Goal: Information Seeking & Learning: Find specific fact

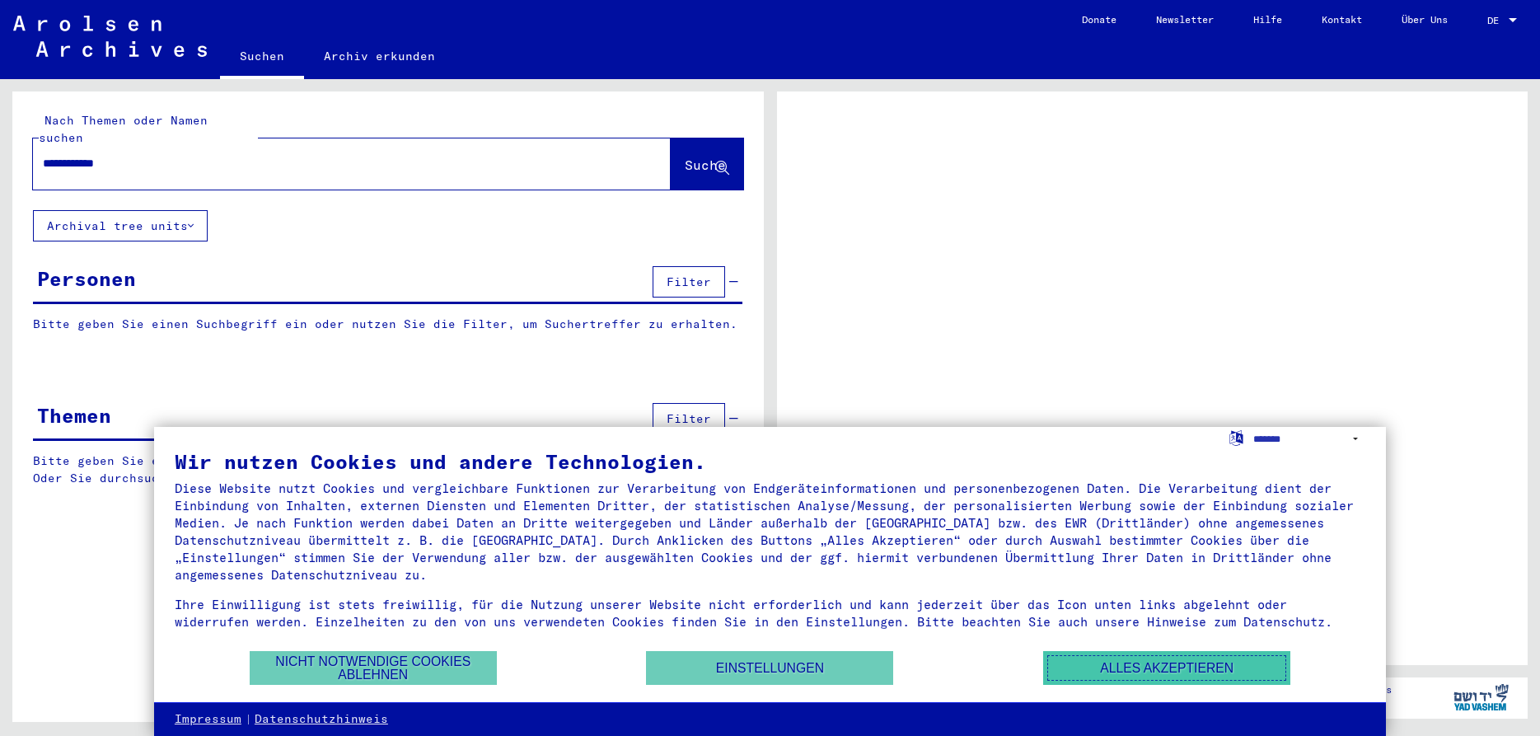
click at [1169, 670] on button "Alles akzeptieren" at bounding box center [1166, 668] width 247 height 34
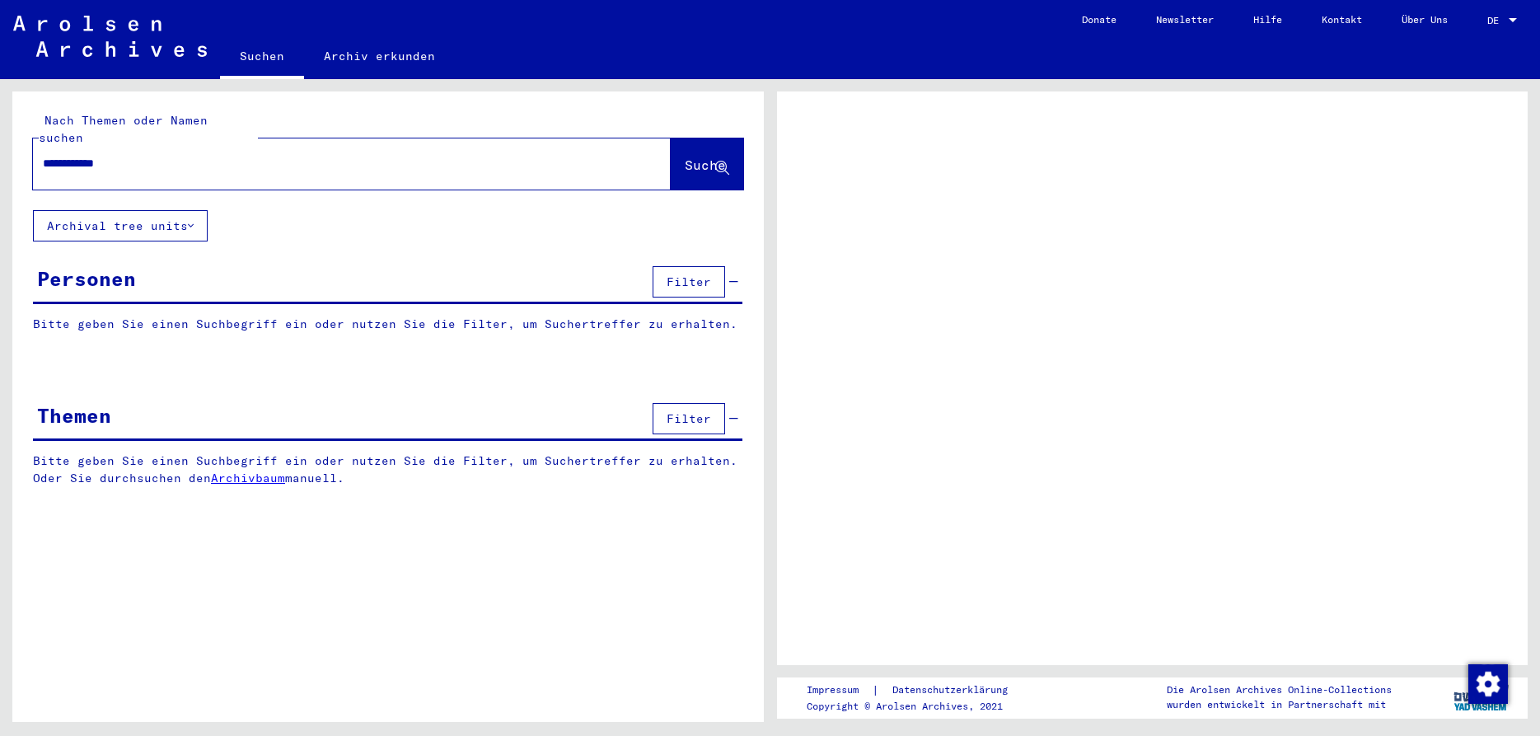
click at [685, 157] on span "Suche" at bounding box center [705, 165] width 41 height 16
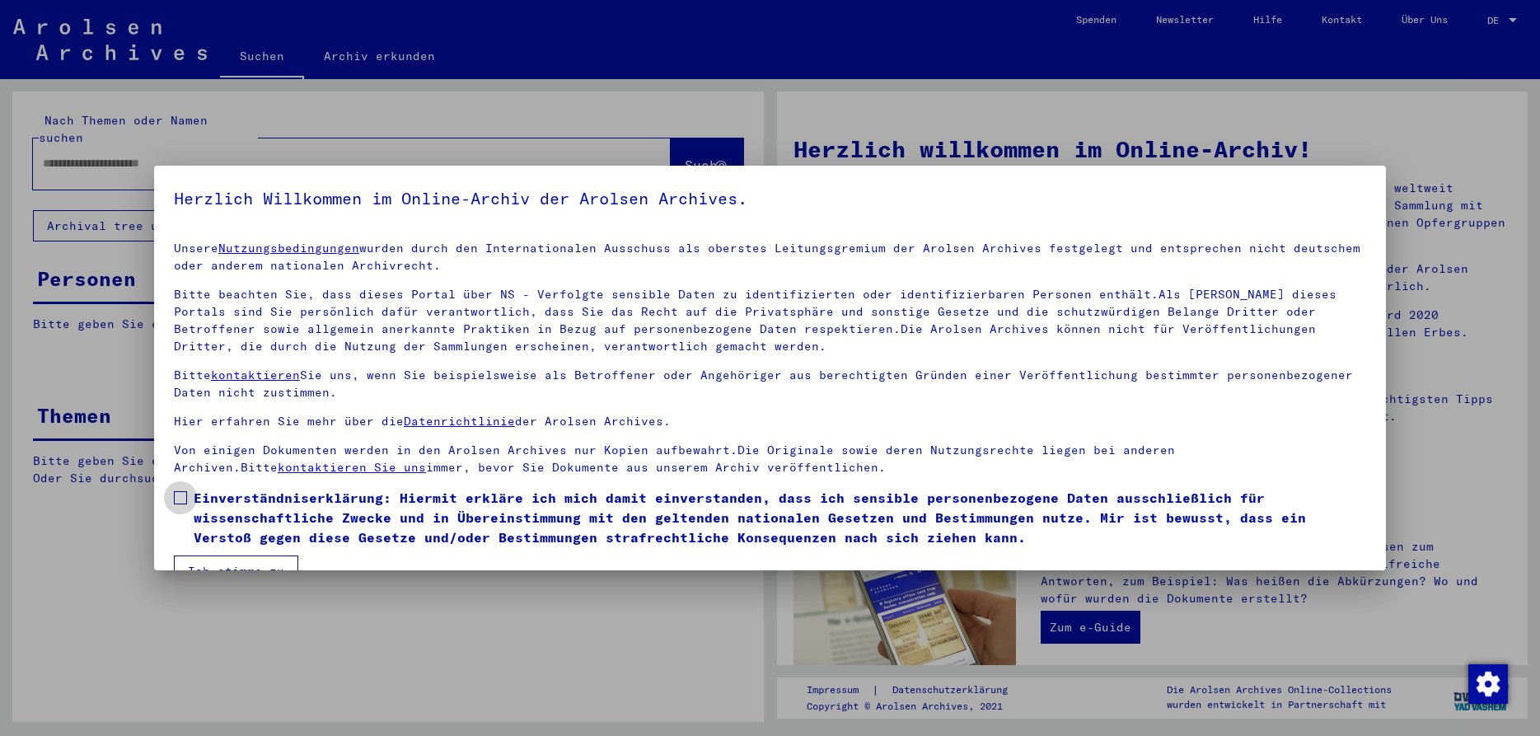
click at [185, 495] on span at bounding box center [180, 497] width 13 height 13
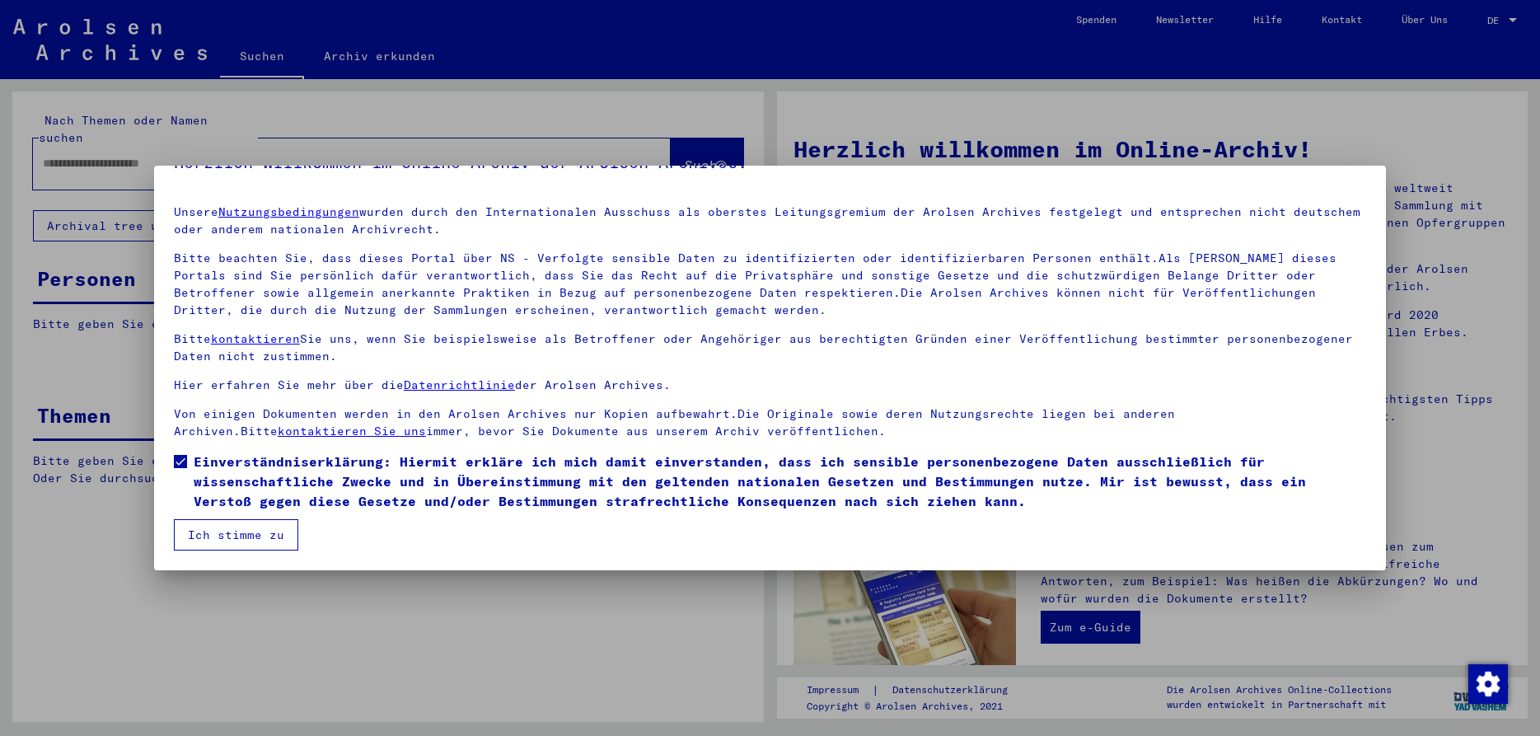
click at [253, 534] on button "Ich stimme zu" at bounding box center [236, 534] width 124 height 31
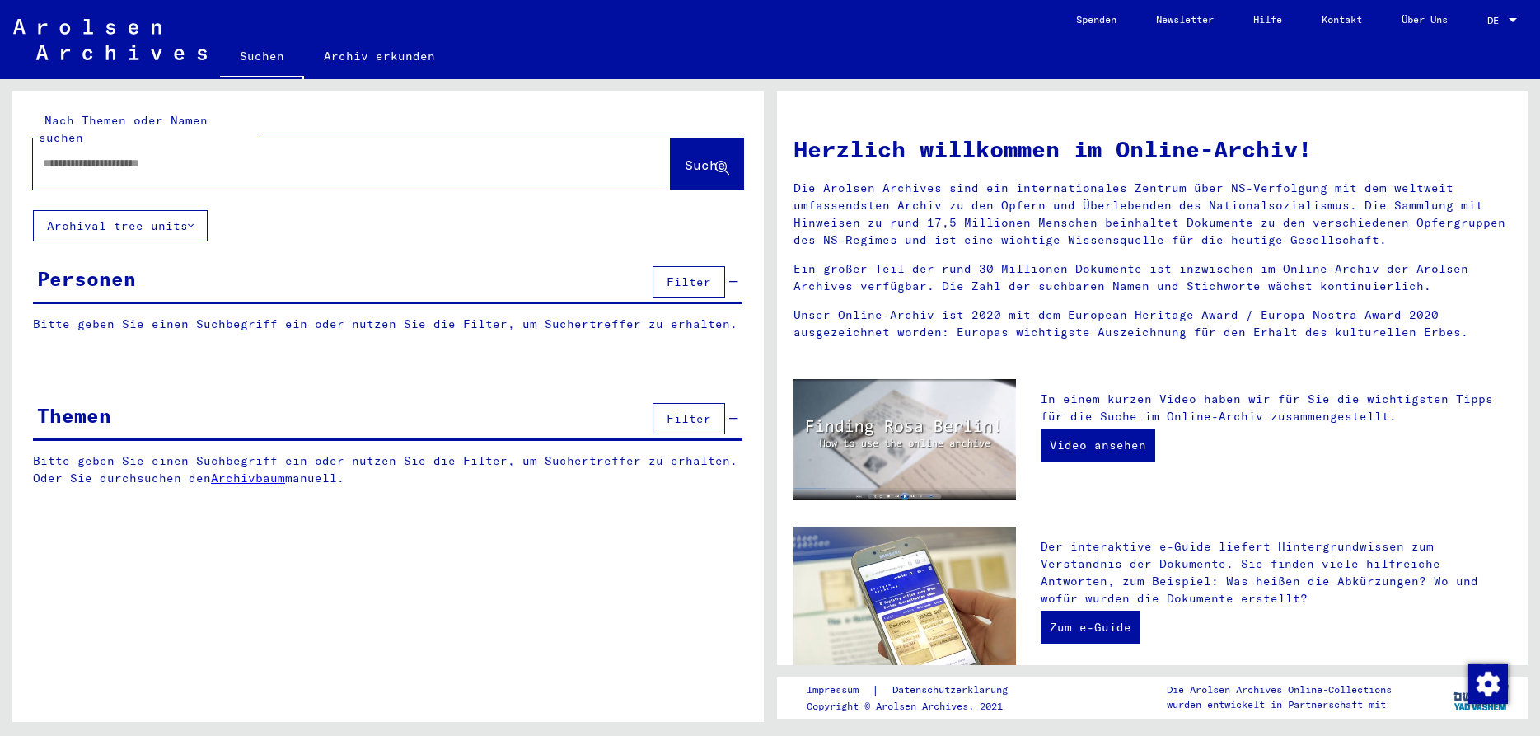
click at [237, 155] on input "text" at bounding box center [332, 163] width 578 height 17
type input "**********"
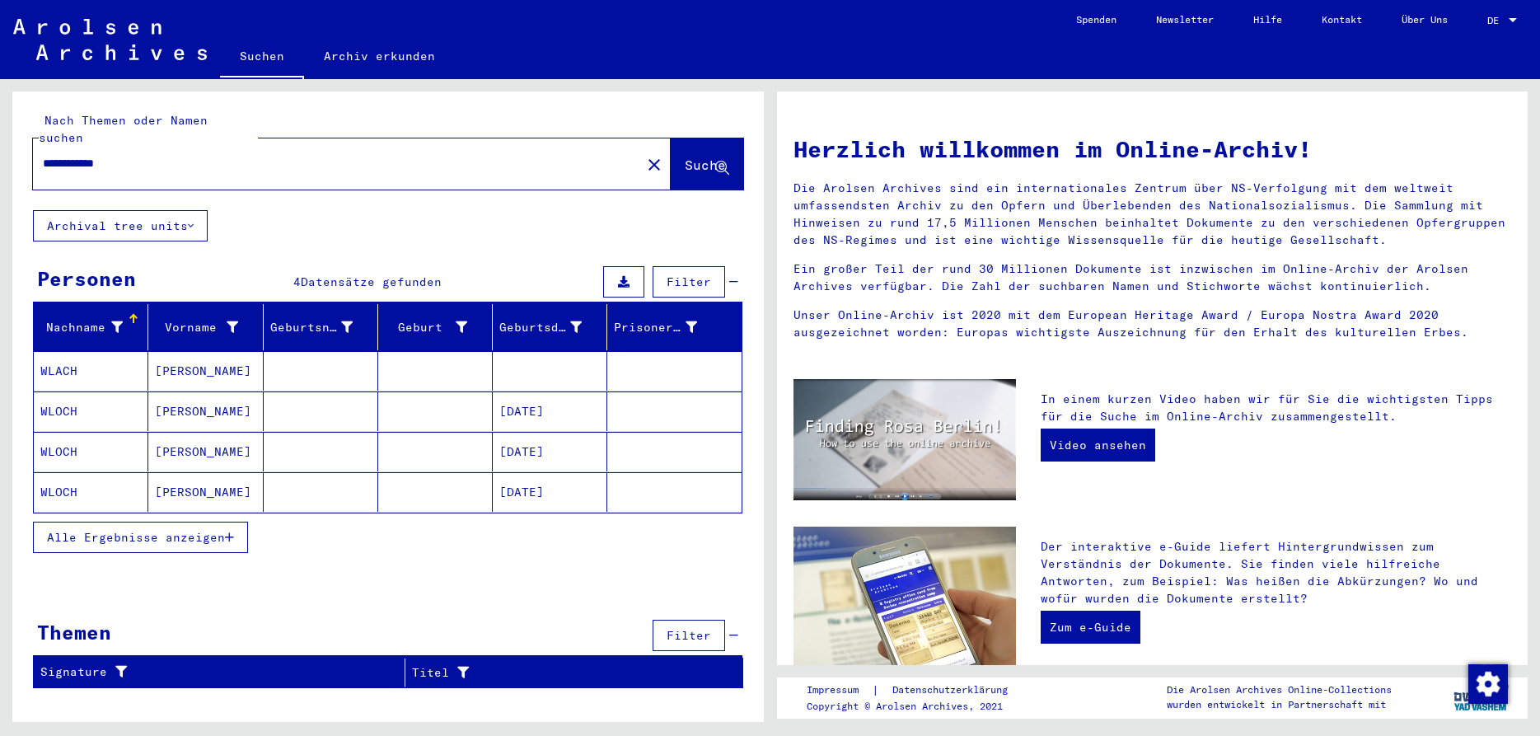
click at [82, 474] on mat-cell "WLOCH" at bounding box center [91, 492] width 115 height 40
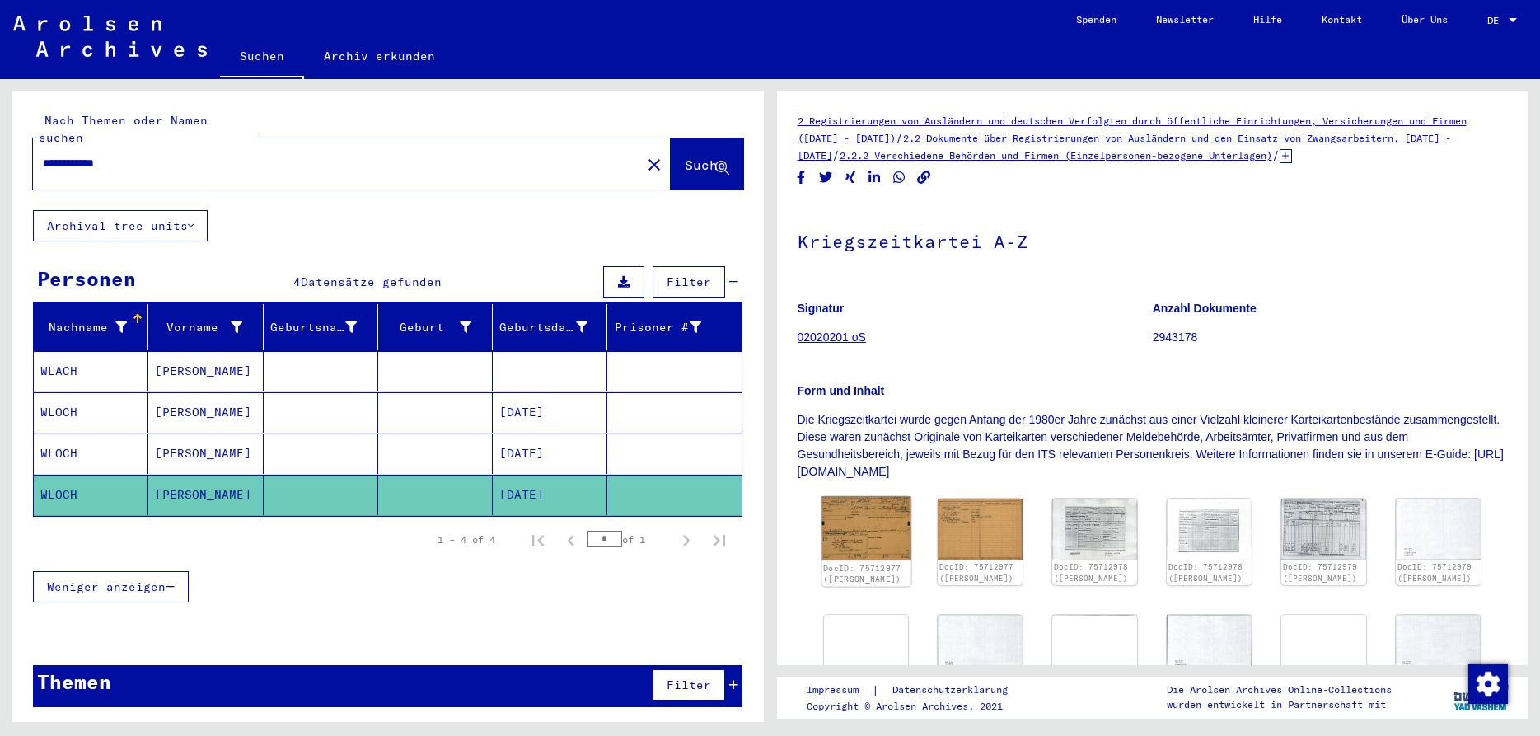
click at [854, 521] on img at bounding box center [865, 528] width 89 height 63
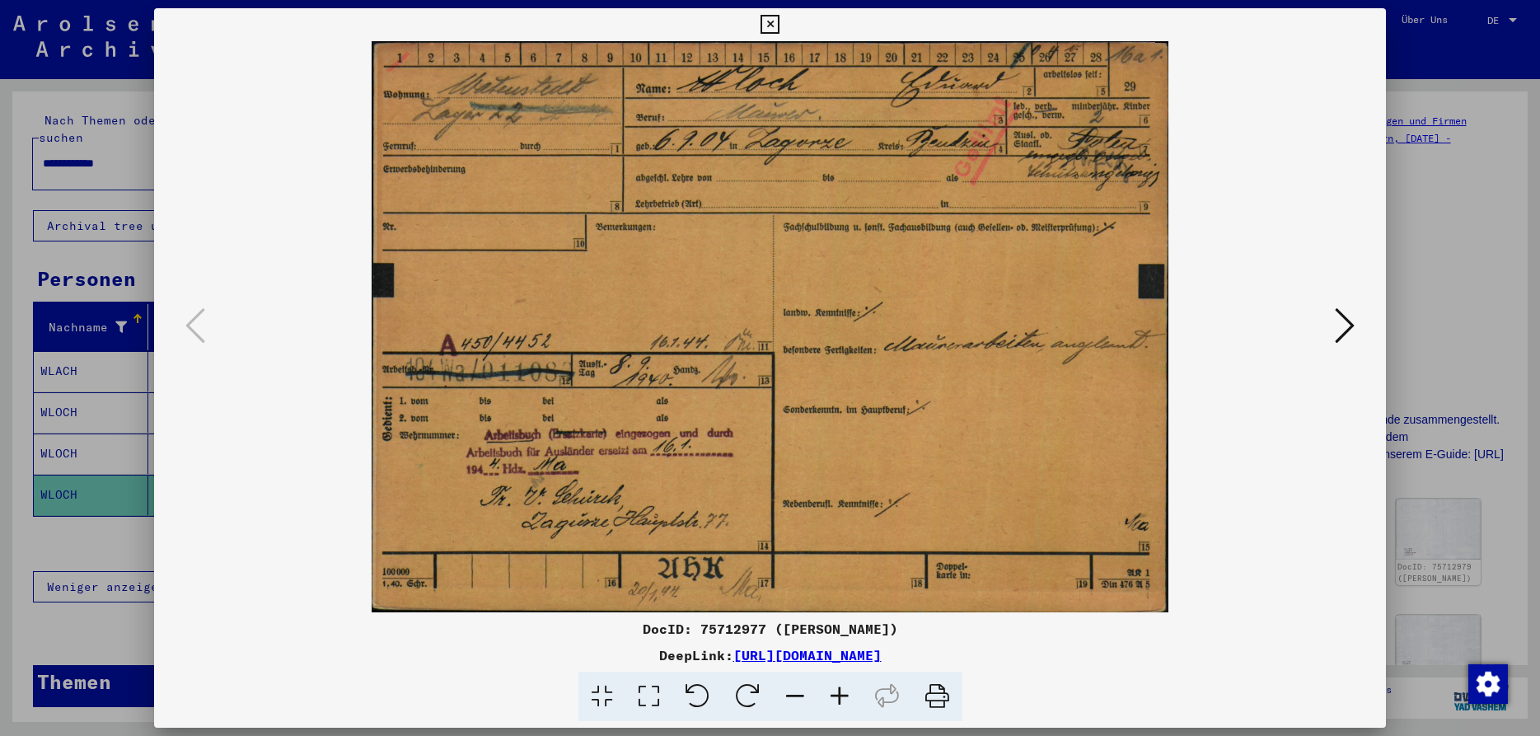
click at [1352, 330] on icon at bounding box center [1345, 326] width 20 height 40
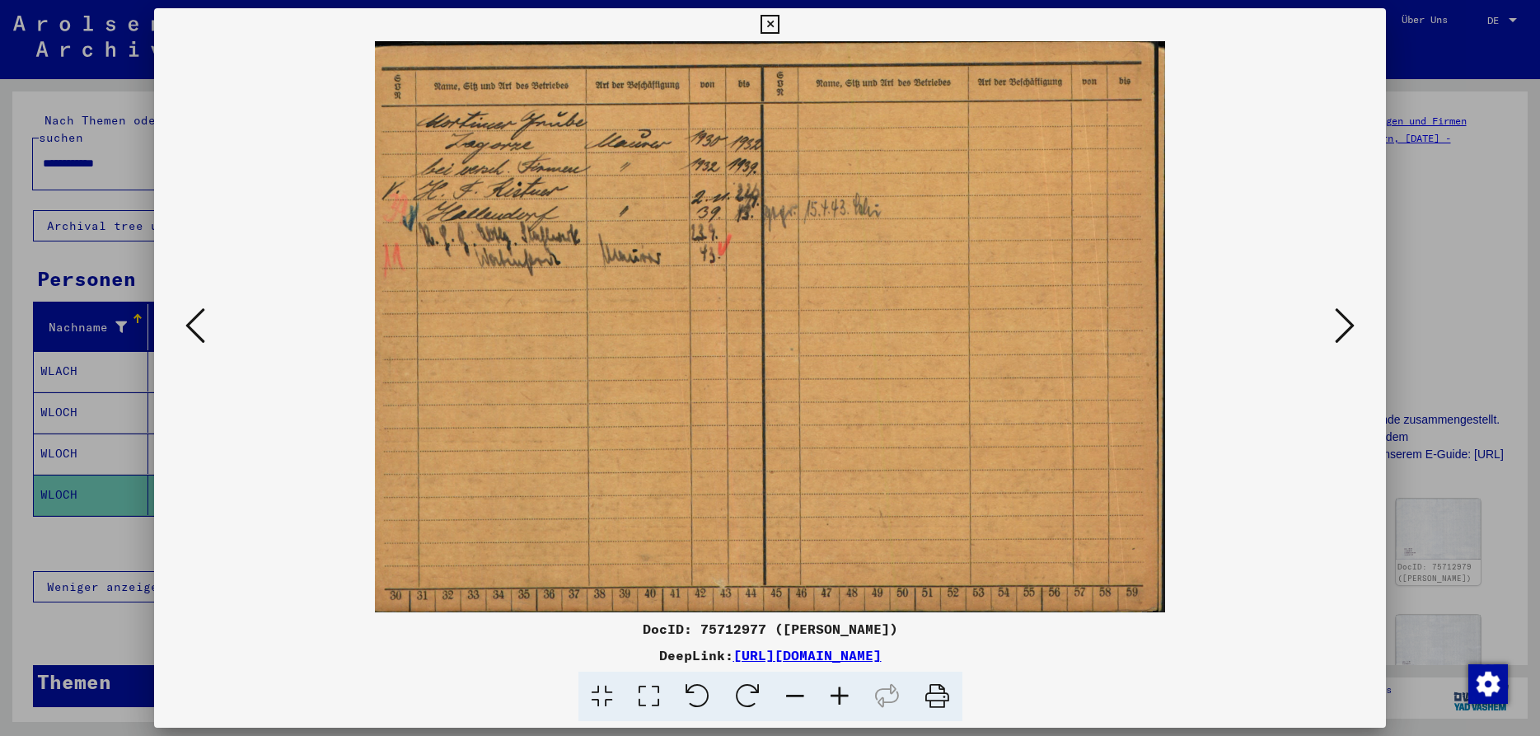
click at [1352, 330] on icon at bounding box center [1345, 326] width 20 height 40
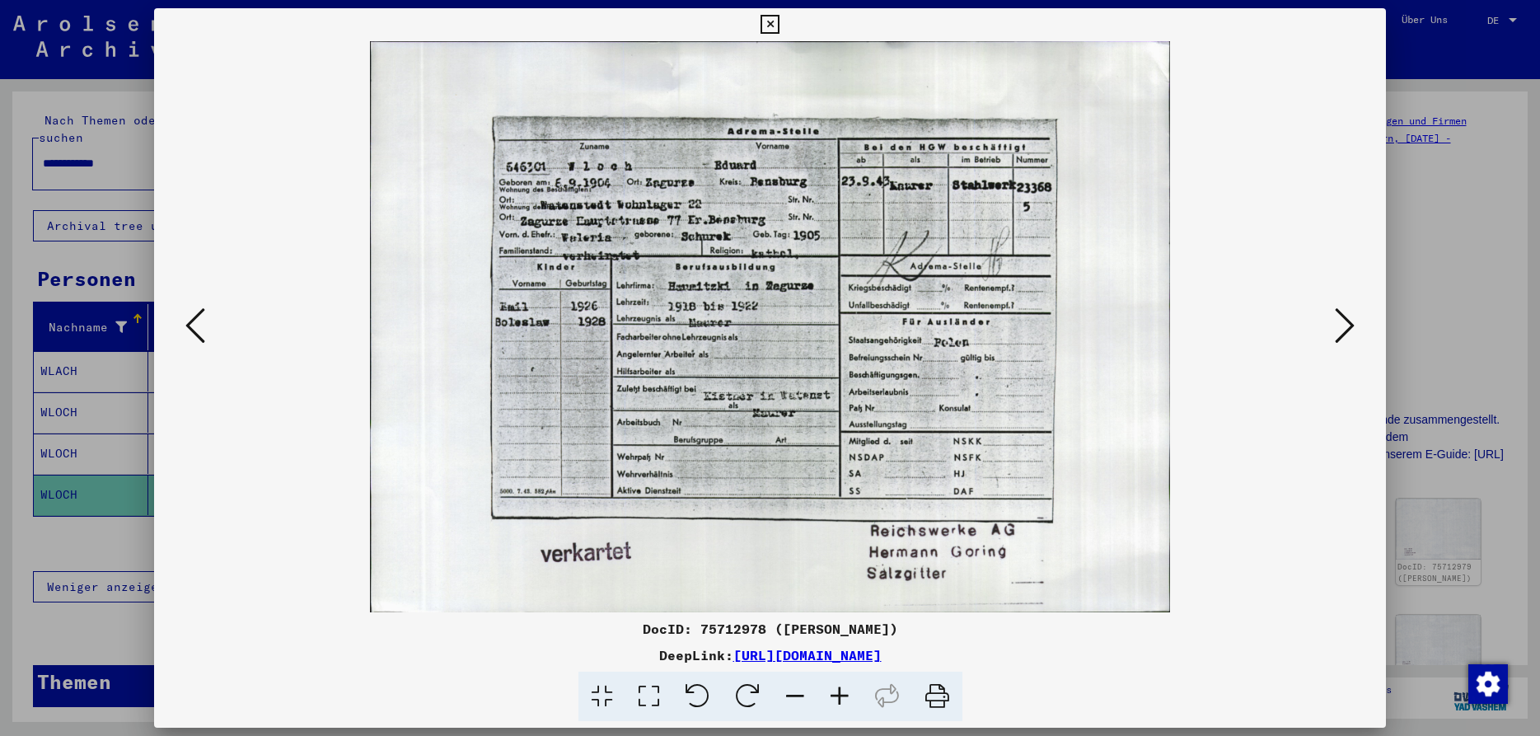
click at [1352, 330] on icon at bounding box center [1345, 326] width 20 height 40
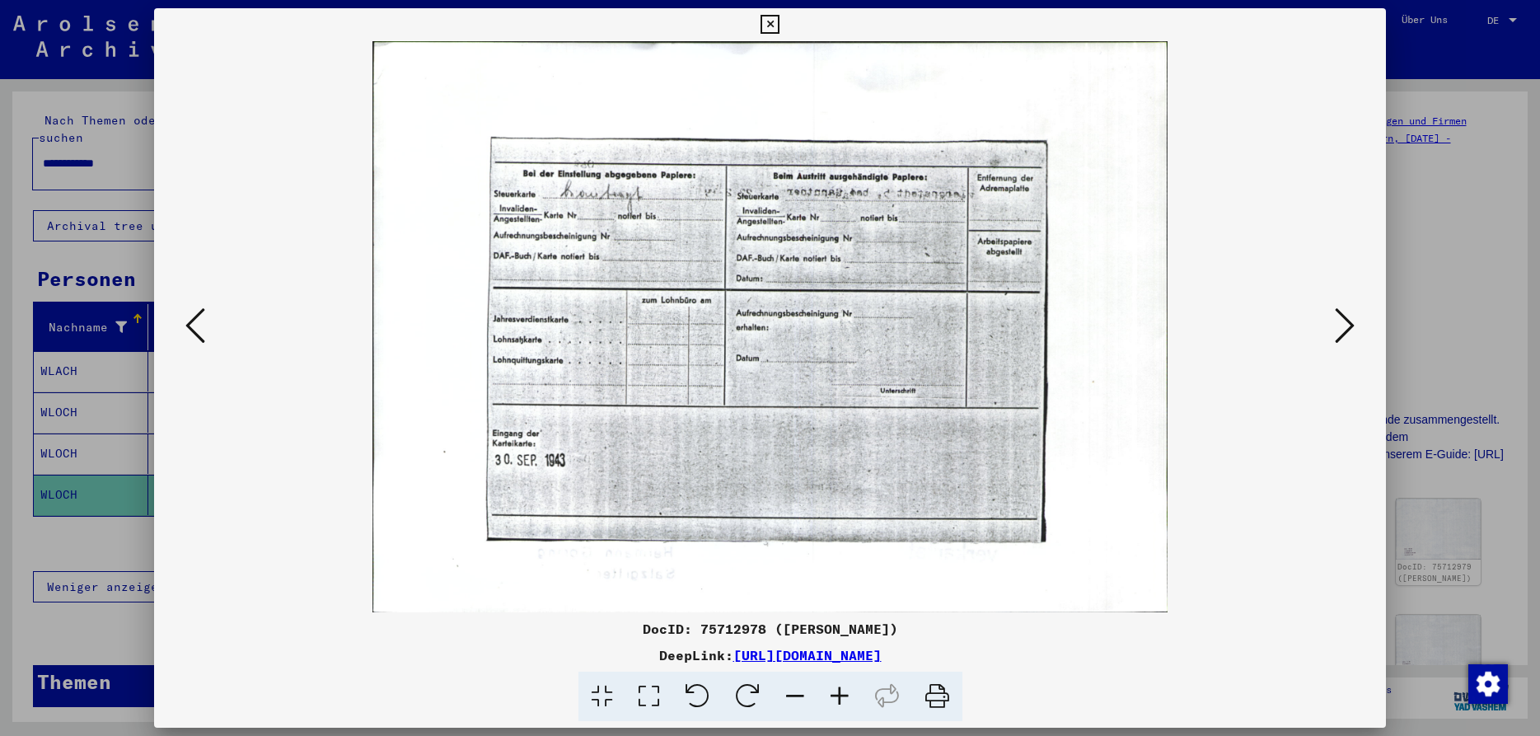
click at [1352, 330] on icon at bounding box center [1345, 326] width 20 height 40
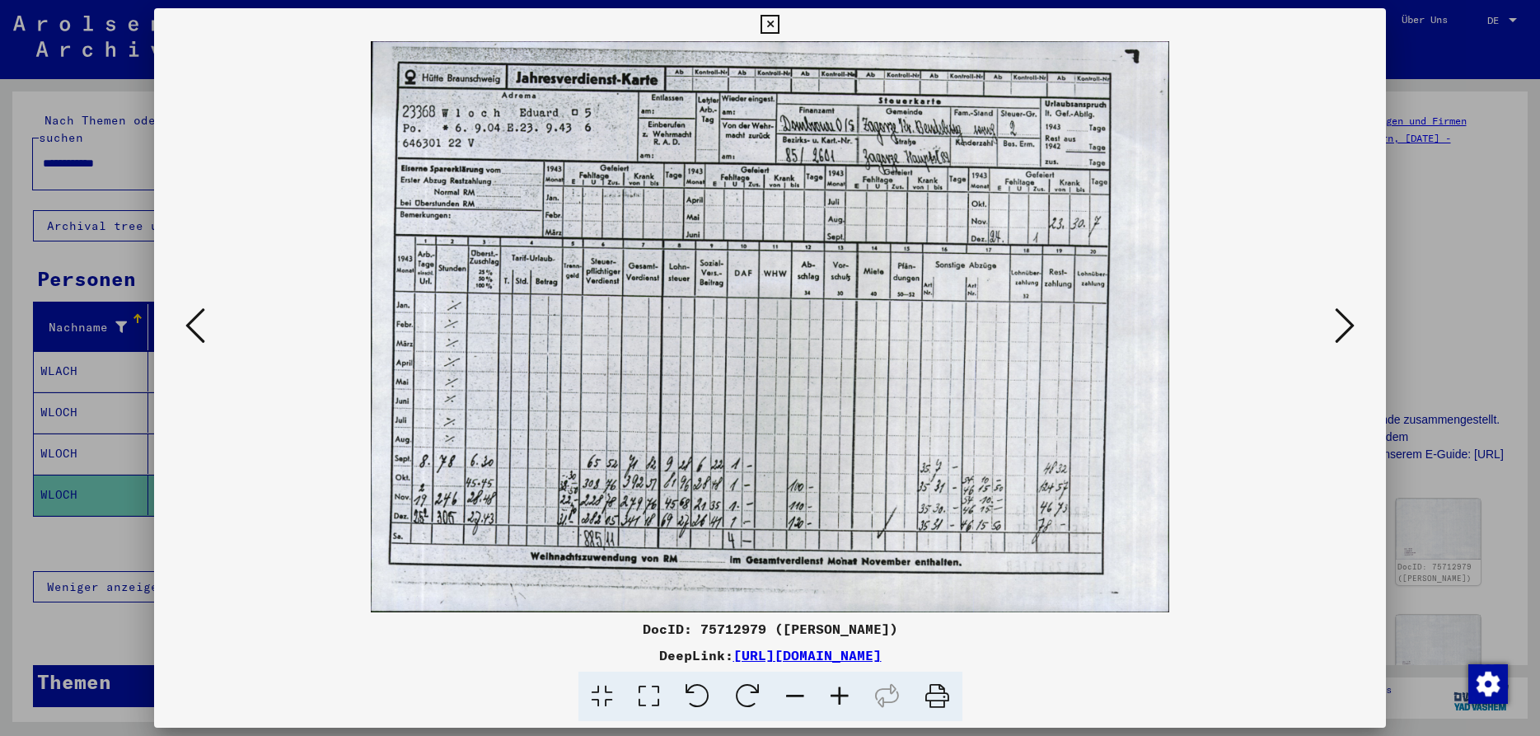
click at [1352, 330] on icon at bounding box center [1345, 326] width 20 height 40
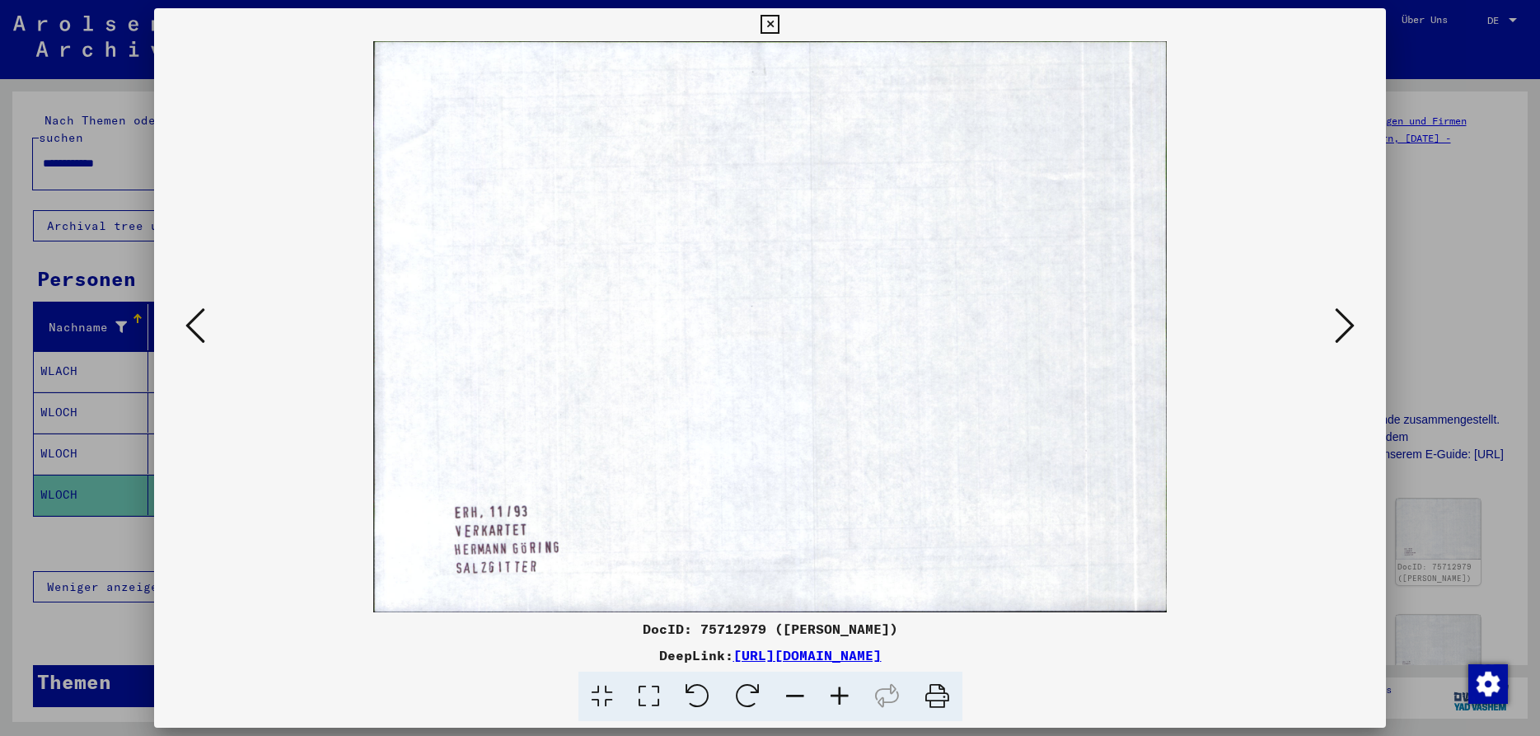
click at [1352, 330] on icon at bounding box center [1345, 326] width 20 height 40
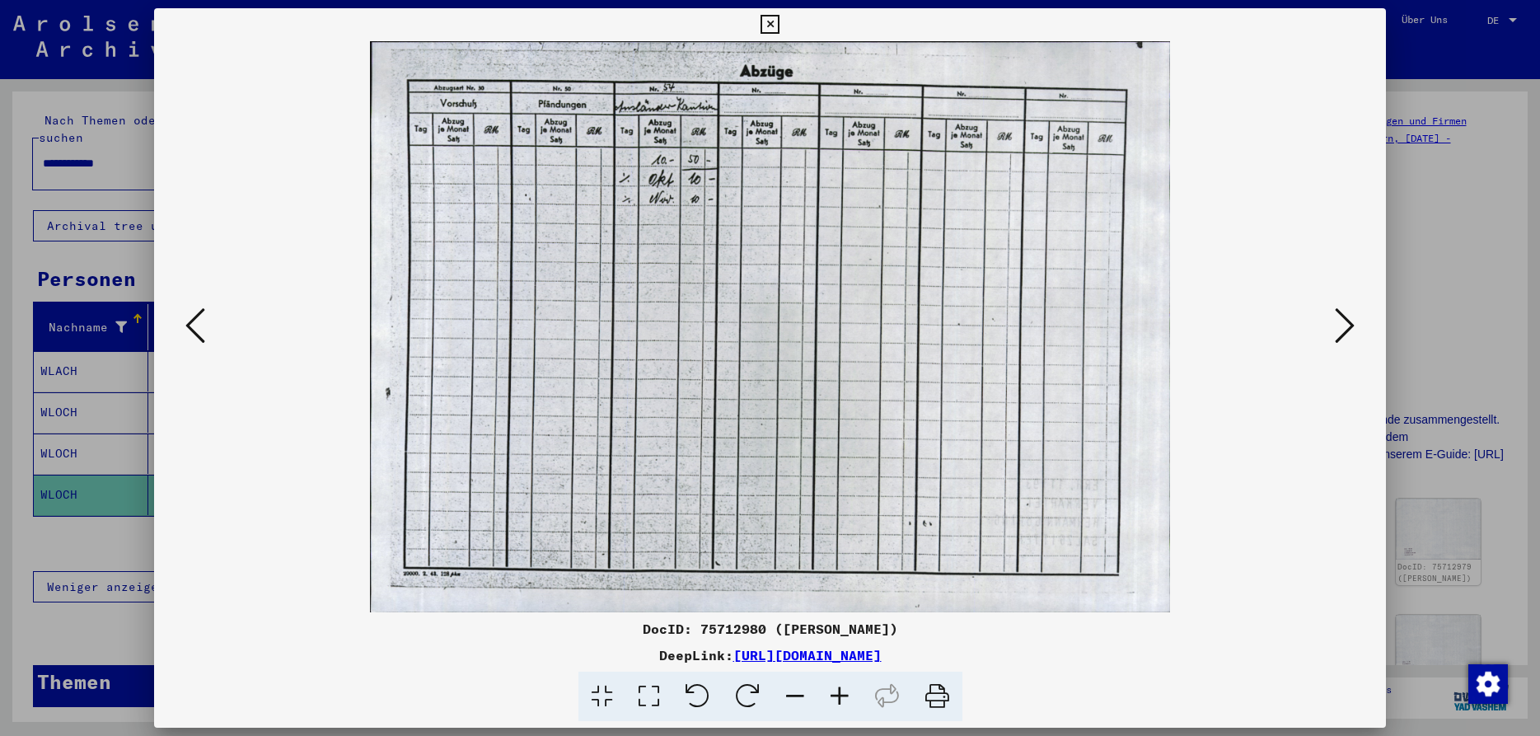
click at [779, 26] on icon at bounding box center [769, 25] width 19 height 20
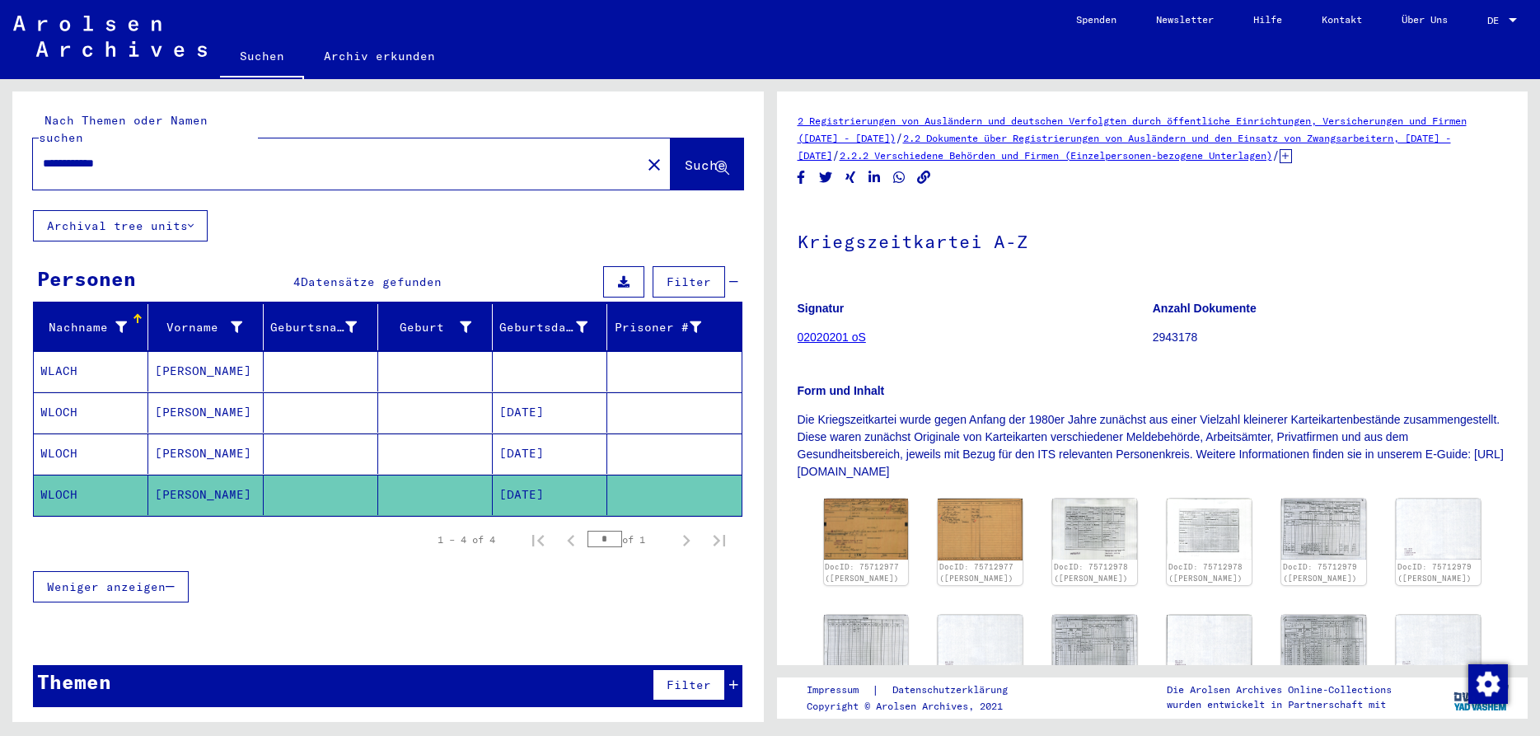
click at [67, 351] on mat-cell "WLACH" at bounding box center [91, 371] width 115 height 40
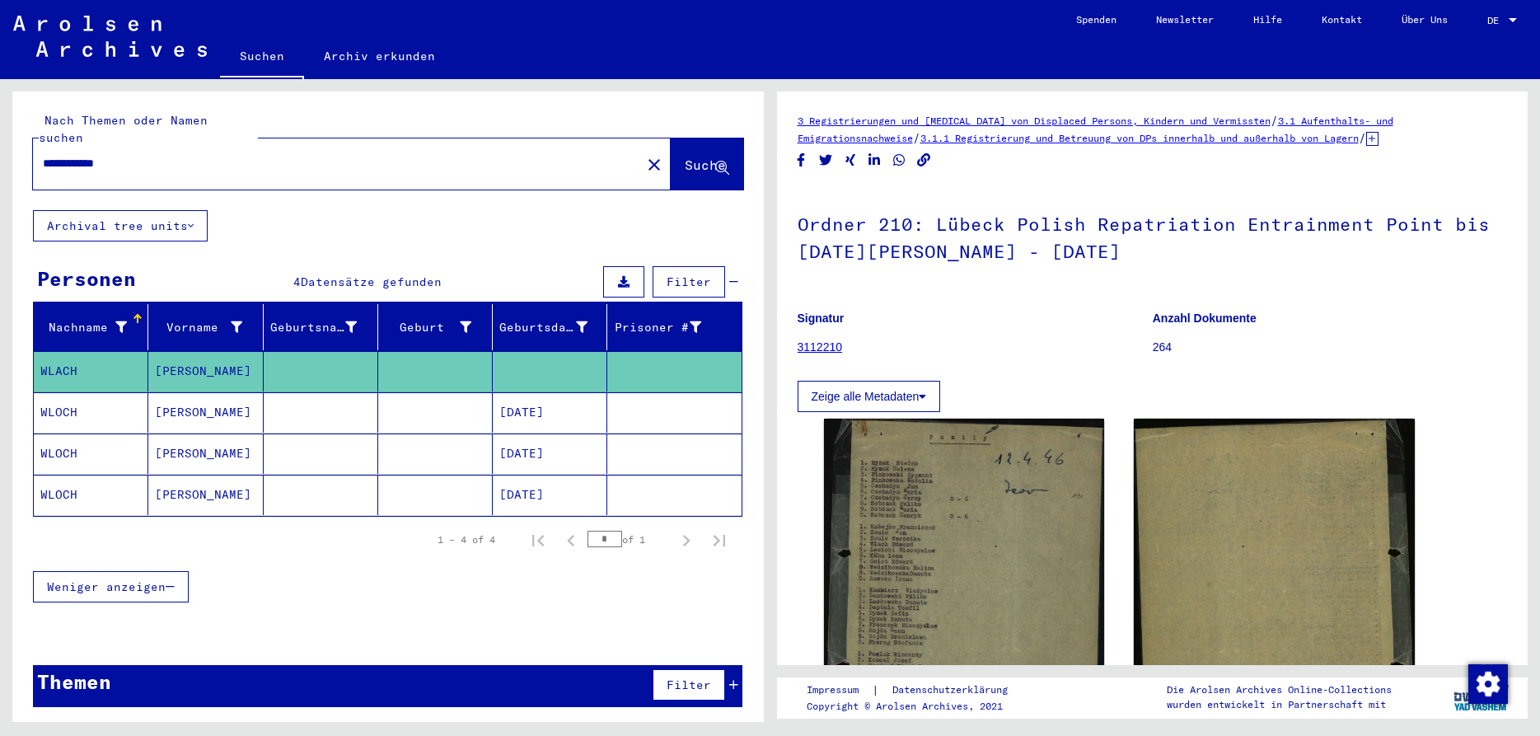
click at [144, 579] on span "Weniger anzeigen" at bounding box center [106, 586] width 119 height 15
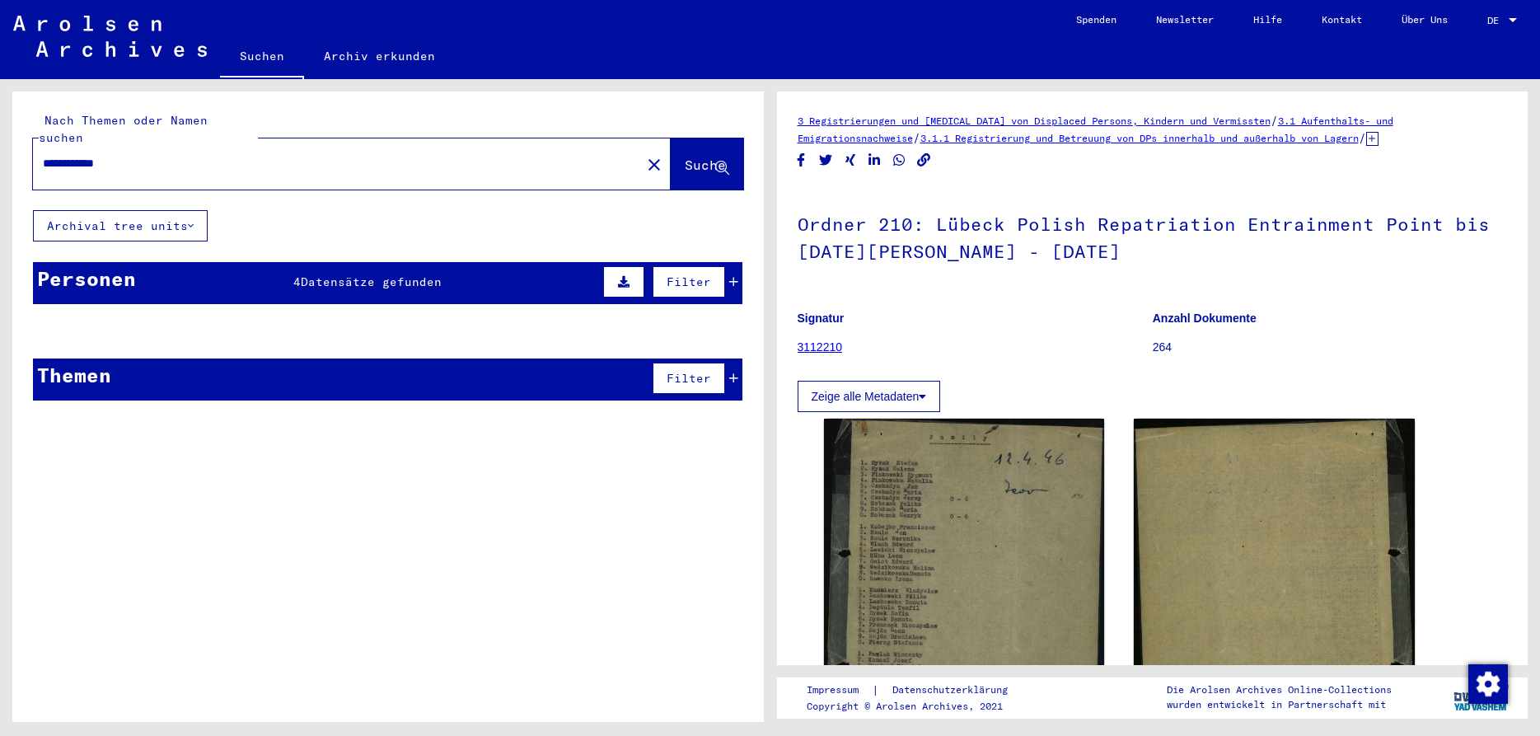
click at [731, 267] on div "Filter" at bounding box center [668, 282] width 139 height 40
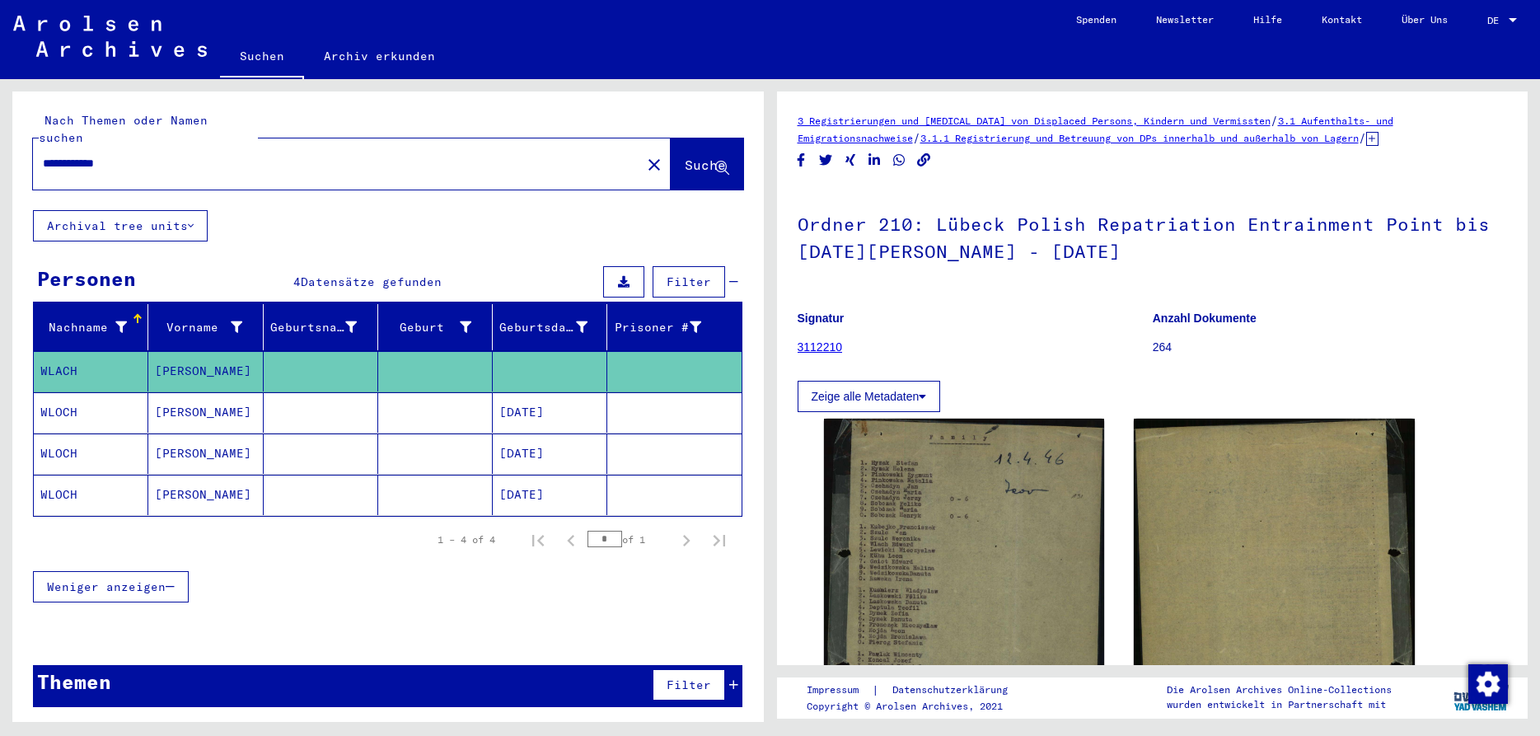
click at [91, 405] on mat-cell "WLOCH" at bounding box center [91, 412] width 115 height 40
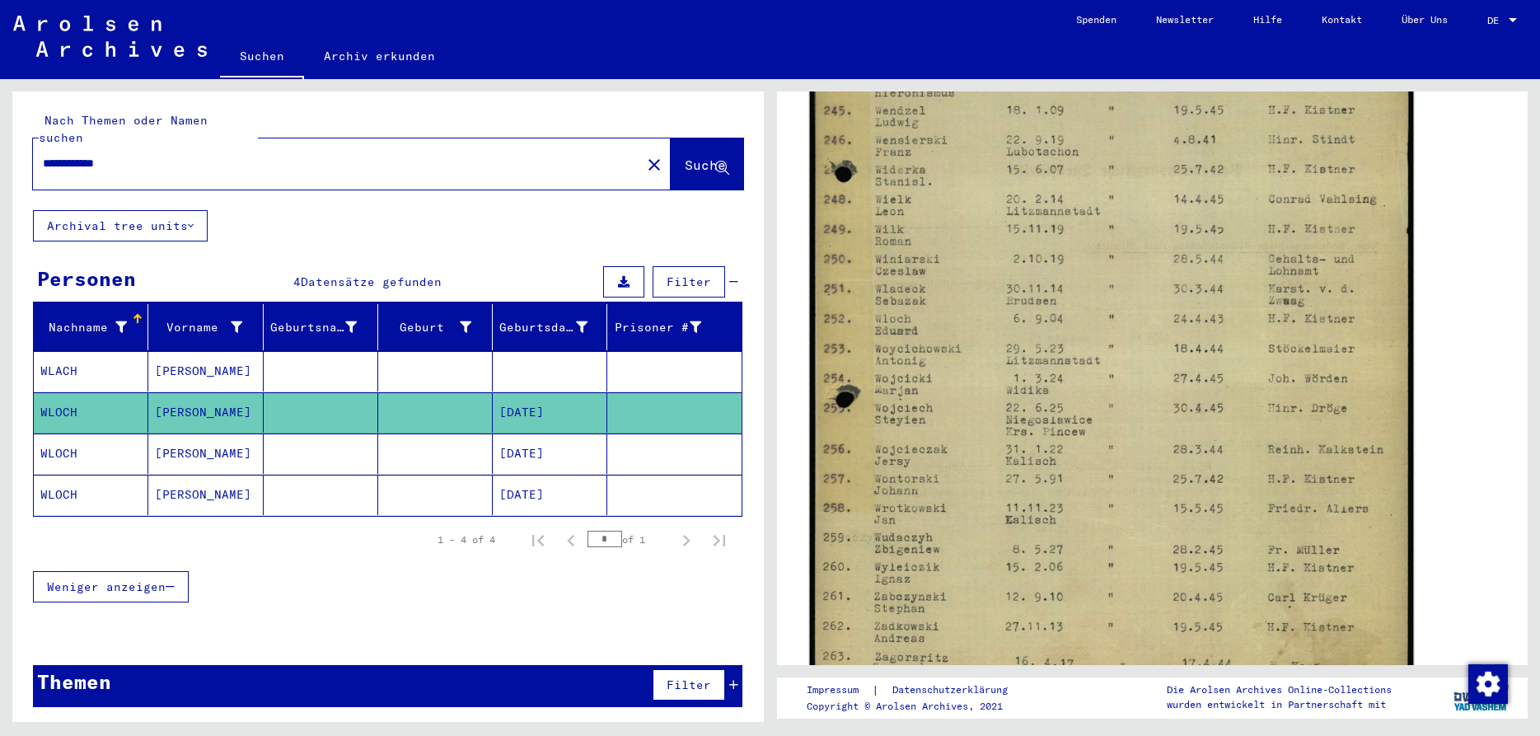
scroll to position [890, 0]
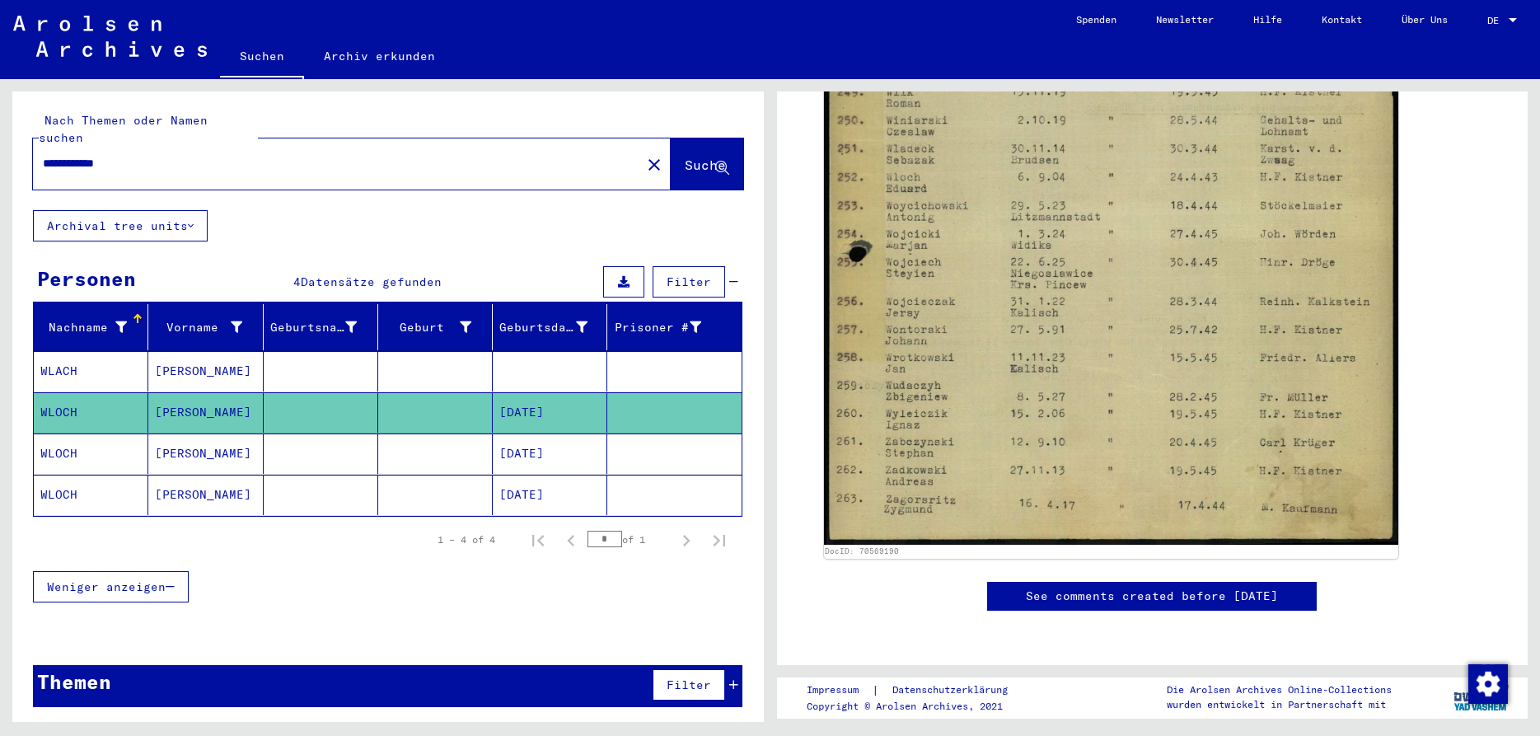
click at [113, 439] on mat-cell "WLOCH" at bounding box center [91, 453] width 115 height 40
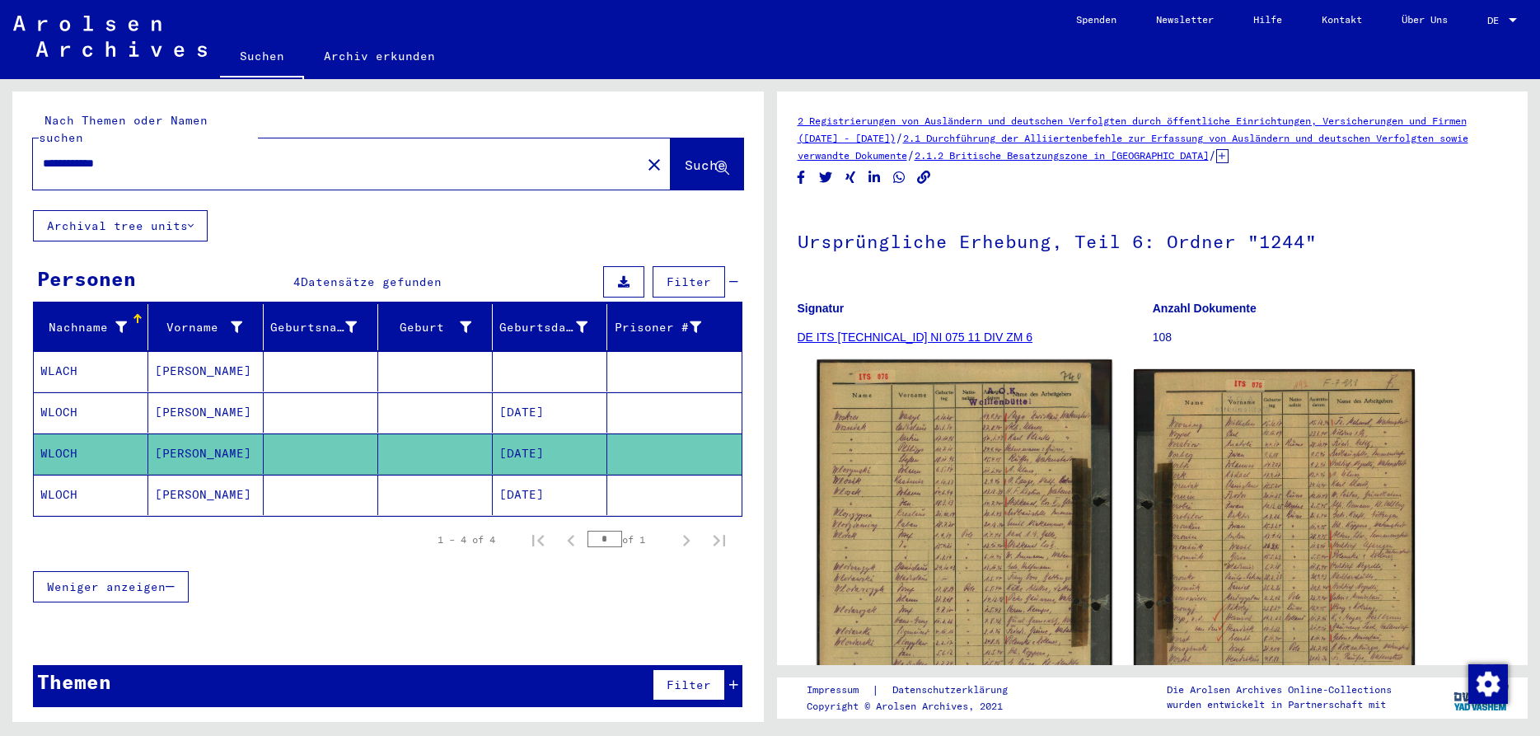
click at [967, 480] on img at bounding box center [963, 555] width 295 height 390
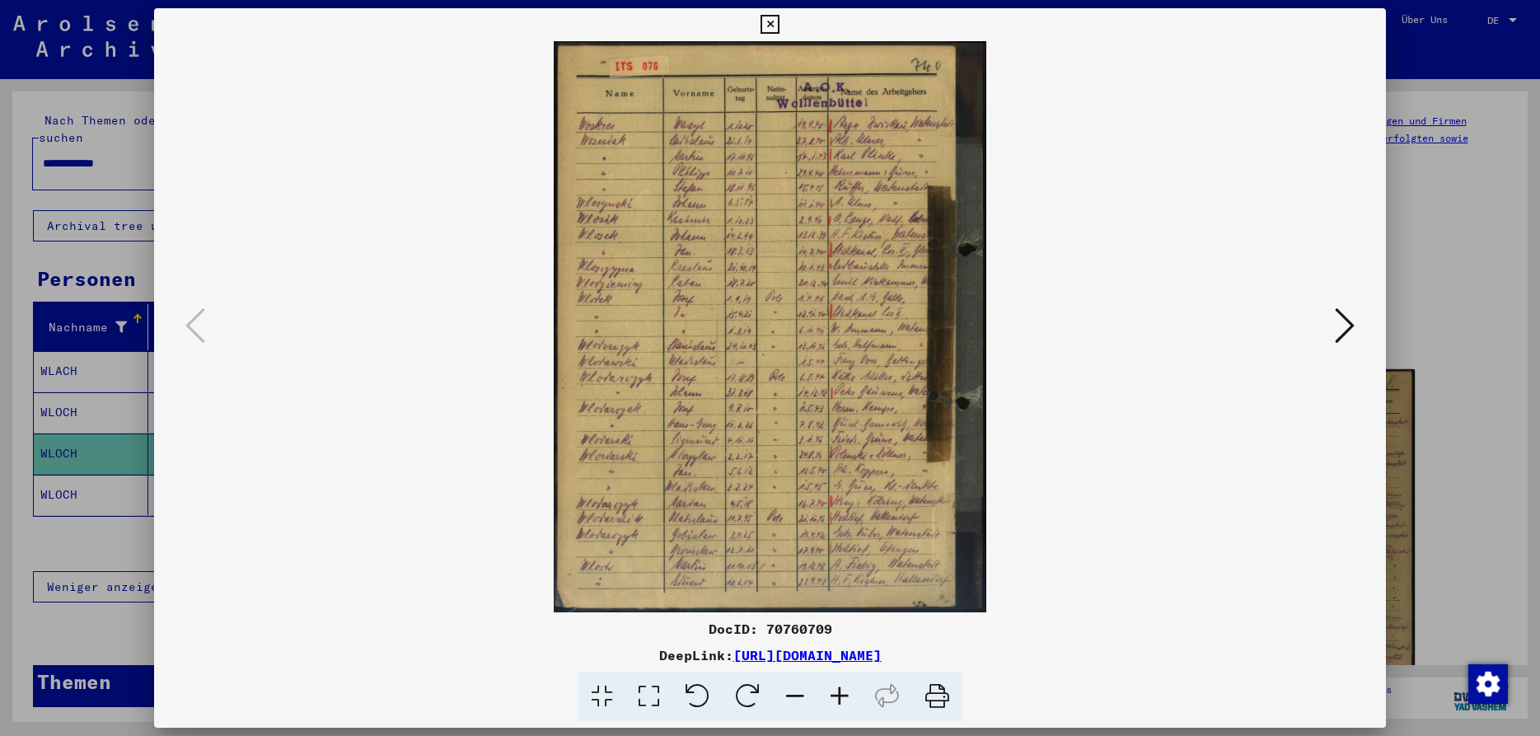
click at [779, 25] on icon at bounding box center [769, 25] width 19 height 20
